Goal: Navigation & Orientation: Find specific page/section

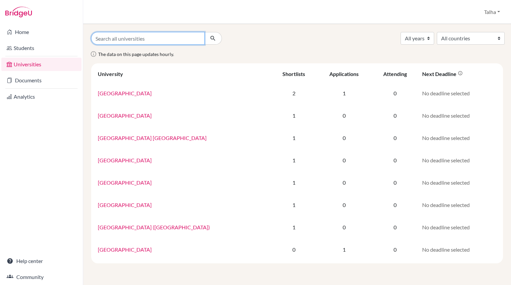
click at [161, 43] on input "Search all universities" at bounding box center [147, 38] width 113 height 13
click at [149, 37] on input "Search all universities" at bounding box center [147, 38] width 113 height 13
click at [434, 39] on select "All years 2028 2027 2026 2025" at bounding box center [418, 38] width 34 height 13
click at [398, 39] on div "All years 2028 2027 2026 2025 All countries Australia Japan Malaysia" at bounding box center [297, 38] width 422 height 13
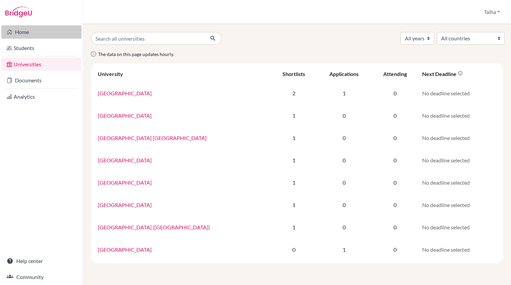
click at [24, 36] on link "Home" at bounding box center [41, 31] width 80 height 13
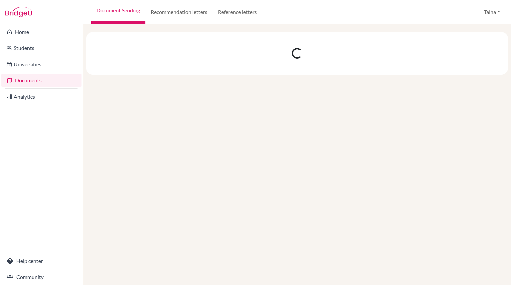
click at [47, 67] on link "Universities" at bounding box center [41, 64] width 80 height 13
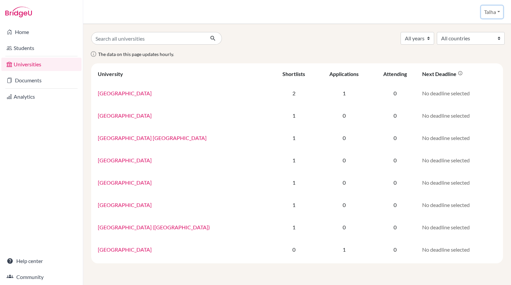
click at [496, 12] on button "Talha" at bounding box center [492, 12] width 22 height 13
click at [363, 26] on div "All years 2028 2027 2026 2025 All countries [GEOGRAPHIC_DATA] [GEOGRAPHIC_DATA]…" at bounding box center [297, 154] width 428 height 261
click at [39, 49] on link "Students" at bounding box center [41, 47] width 80 height 13
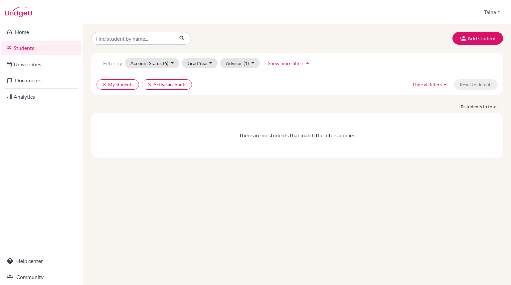
click at [27, 39] on li "Home" at bounding box center [41, 32] width 83 height 16
click at [25, 37] on link "Home" at bounding box center [41, 31] width 80 height 13
